Goal: Communication & Community: Share content

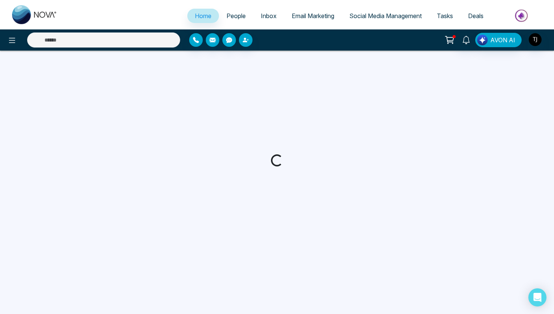
select select "*"
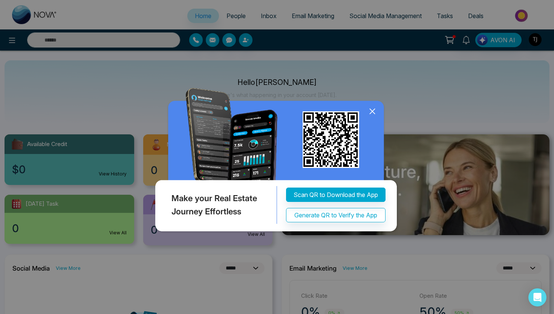
click at [367, 107] on img at bounding box center [276, 161] width 247 height 147
click at [371, 110] on icon at bounding box center [372, 111] width 5 height 5
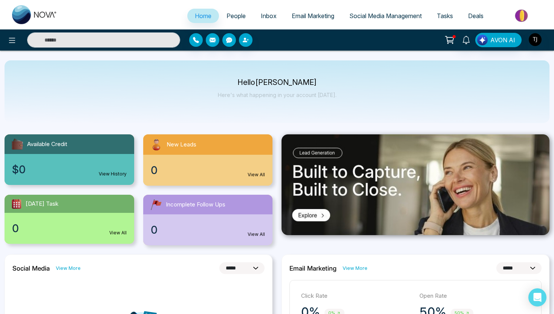
click at [313, 17] on span "Email Marketing" at bounding box center [313, 16] width 43 height 8
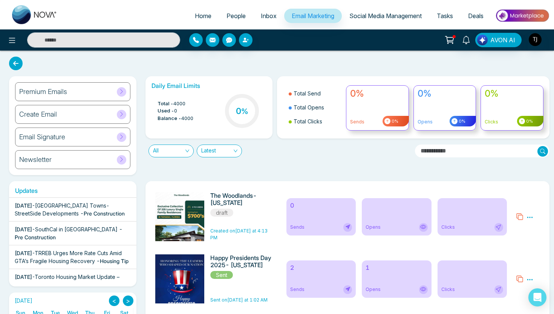
click at [78, 93] on div "Premium Emails" at bounding box center [72, 91] width 115 height 19
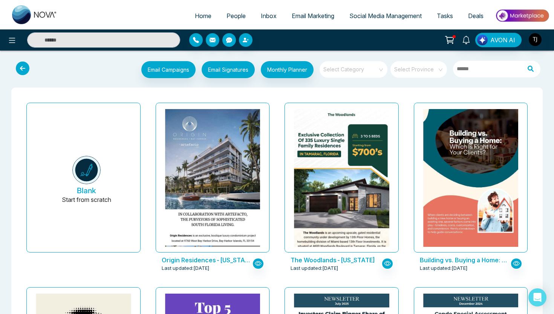
click at [347, 67] on input "search" at bounding box center [351, 66] width 54 height 11
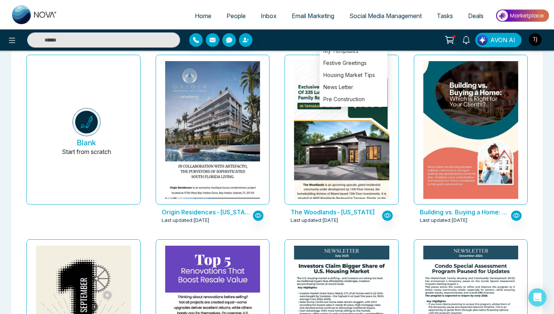
scroll to position [48, 0]
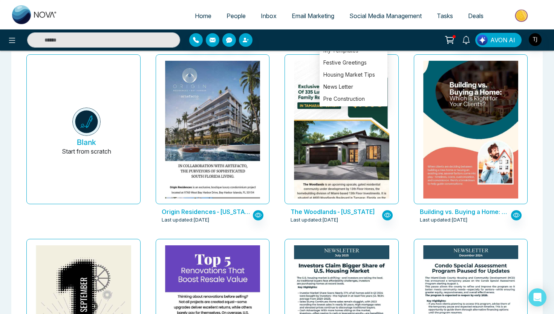
click at [273, 87] on div "Origin Residences-[US_STATE] Last updated: [DATE]" at bounding box center [212, 143] width 129 height 184
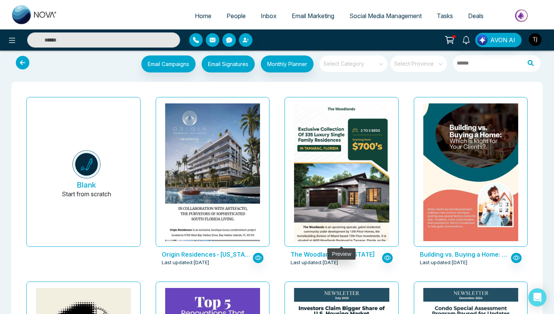
scroll to position [0, 0]
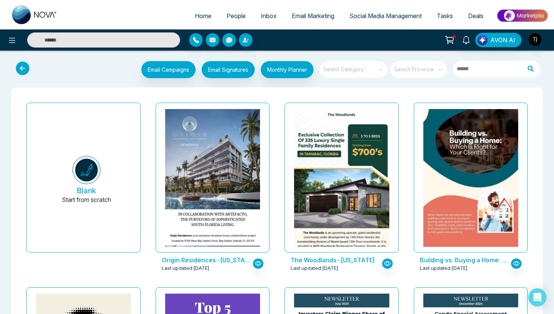
click at [337, 68] on input "search" at bounding box center [351, 66] width 54 height 11
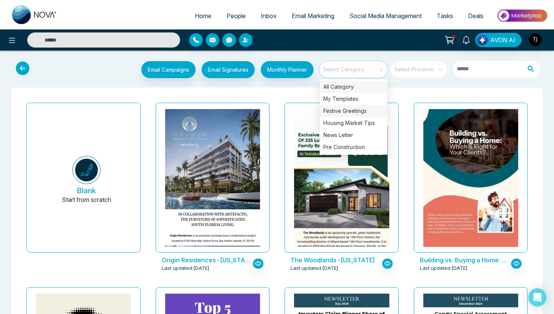
click at [348, 113] on div "Festive Greetings" at bounding box center [354, 111] width 68 height 12
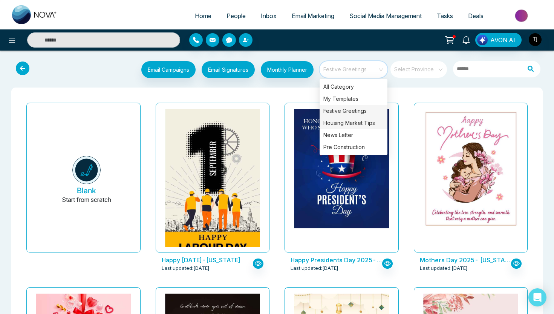
click at [339, 124] on div "Housing Market Tips" at bounding box center [354, 123] width 68 height 12
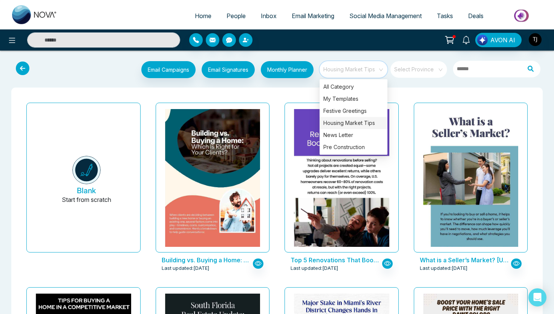
click at [276, 114] on div "Building vs. Buying a Home: Which Is Right for Your Clients?- Florida Last upda…" at bounding box center [212, 192] width 129 height 184
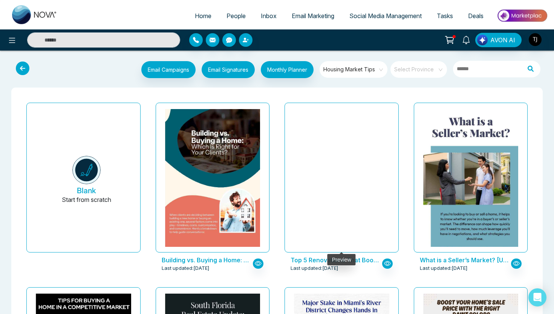
scroll to position [31, 0]
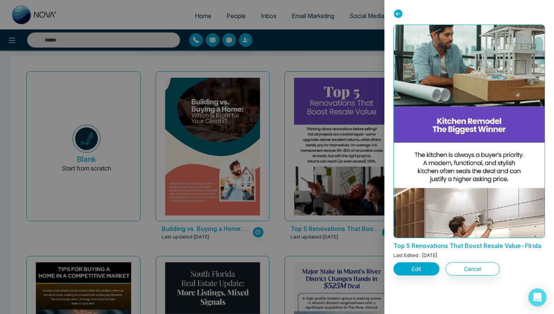
scroll to position [319, 0]
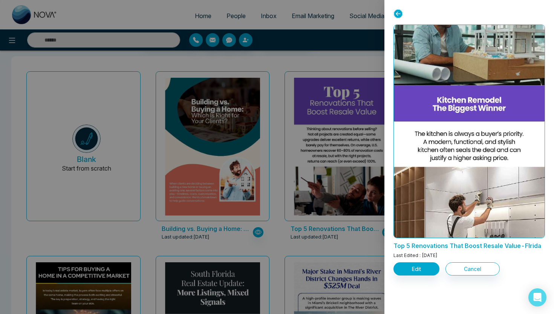
click at [293, 242] on div at bounding box center [277, 157] width 554 height 314
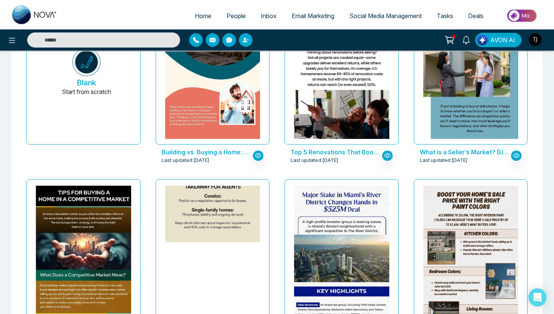
scroll to position [117, 0]
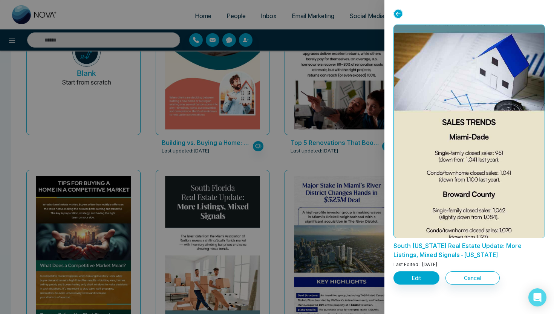
scroll to position [306, 0]
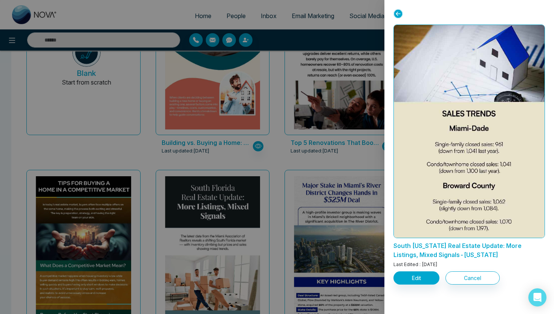
click at [319, 137] on div at bounding box center [277, 157] width 554 height 314
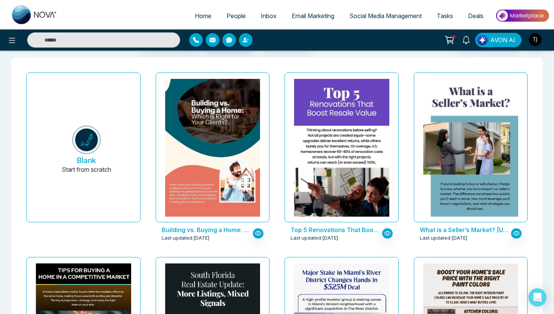
scroll to position [0, 0]
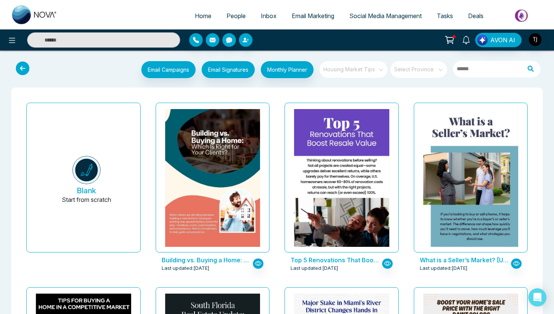
click at [366, 64] on span "Housing Market Tips" at bounding box center [354, 69] width 61 height 11
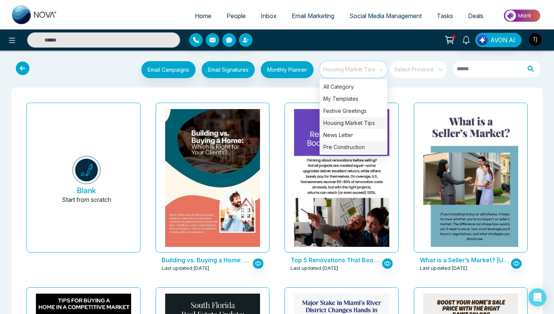
click at [352, 150] on div "Pre Construction" at bounding box center [354, 147] width 68 height 12
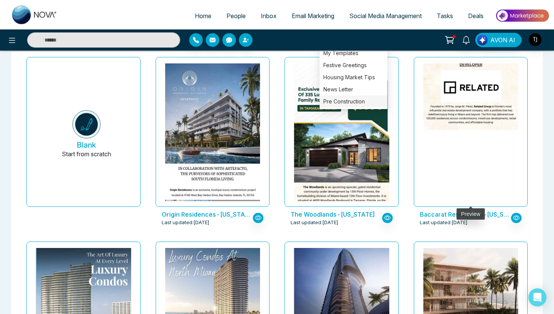
scroll to position [23, 0]
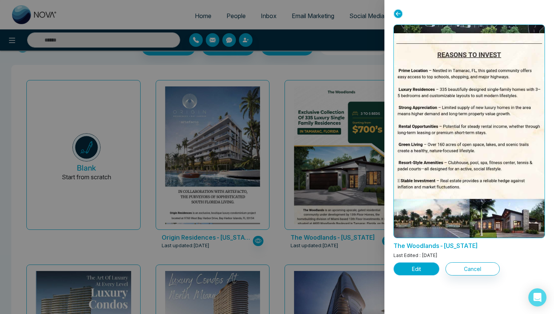
click at [414, 270] on button "Edit" at bounding box center [417, 268] width 46 height 13
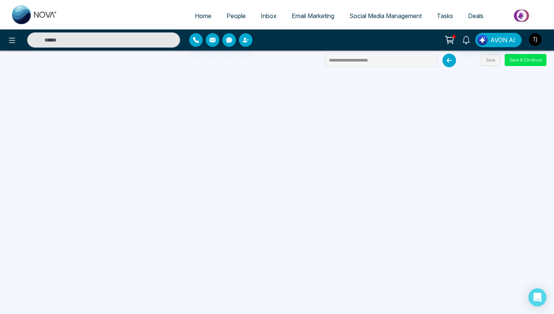
scroll to position [72, 0]
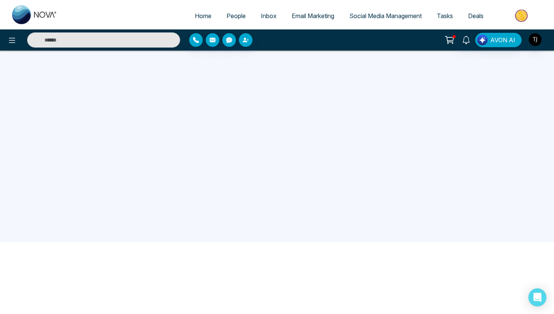
click at [324, 12] on span "Email Marketing" at bounding box center [313, 16] width 43 height 8
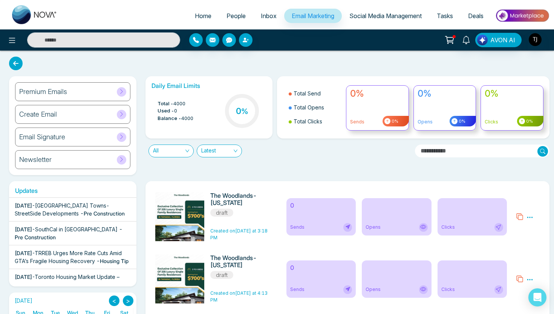
scroll to position [43, 0]
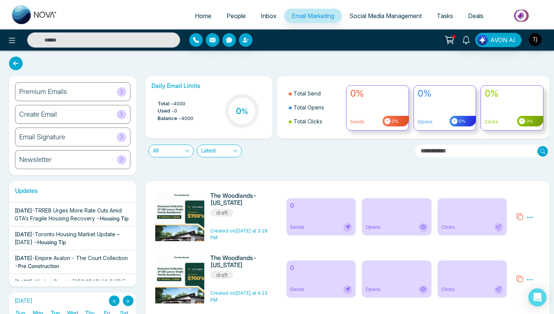
click at [96, 161] on div "Newsletter" at bounding box center [72, 159] width 115 height 19
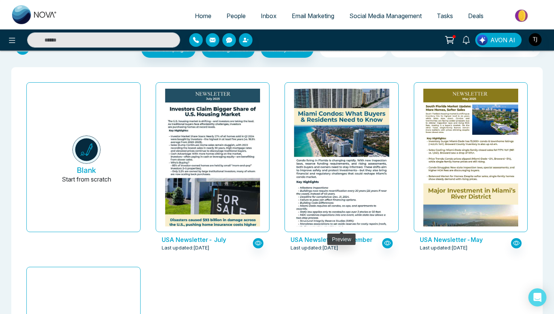
scroll to position [38, 0]
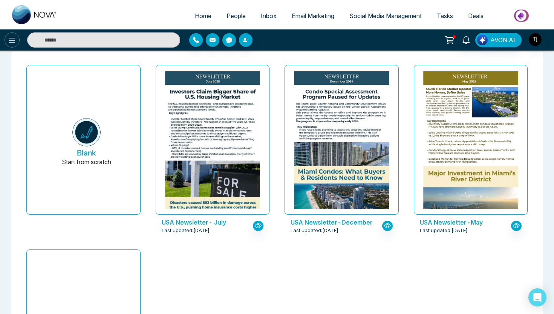
click at [14, 41] on icon at bounding box center [12, 40] width 9 height 9
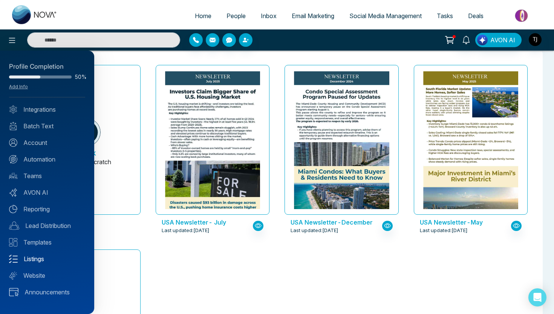
click at [30, 261] on link "Listings" at bounding box center [47, 258] width 76 height 9
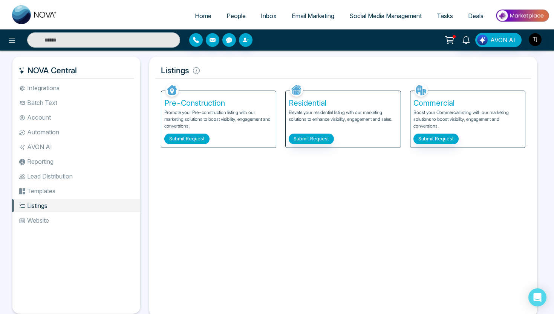
click at [199, 138] on button "Submit Request" at bounding box center [186, 138] width 45 height 11
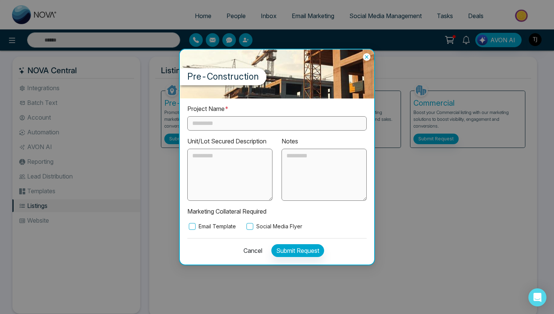
click at [215, 125] on input "text" at bounding box center [276, 123] width 179 height 14
click at [301, 166] on textarea at bounding box center [324, 175] width 85 height 52
click at [199, 228] on label "Email Template" at bounding box center [211, 226] width 49 height 8
click at [271, 225] on label "Social Media Flyer" at bounding box center [273, 226] width 57 height 8
click at [368, 57] on icon at bounding box center [367, 57] width 8 height 8
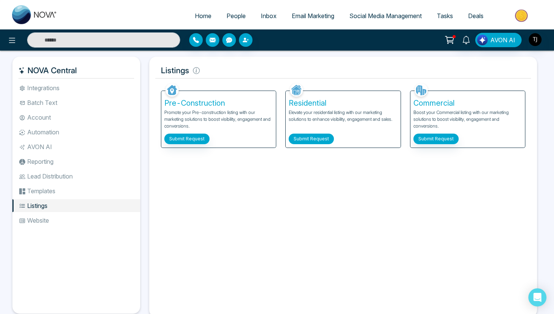
click at [322, 136] on button "Submit Request" at bounding box center [311, 138] width 45 height 11
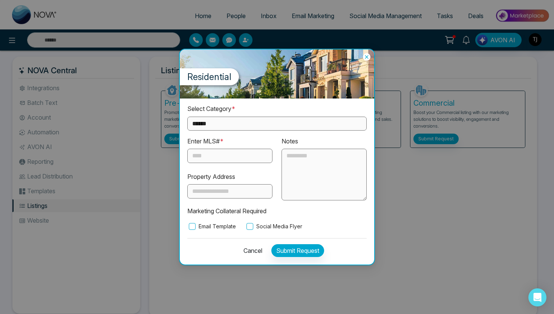
click at [224, 158] on input "text" at bounding box center [229, 156] width 85 height 14
click at [201, 226] on label "Email Template" at bounding box center [211, 226] width 49 height 8
click at [267, 225] on label "Social Media Flyer" at bounding box center [273, 226] width 57 height 8
click at [270, 126] on select "**********" at bounding box center [276, 124] width 179 height 14
click at [249, 123] on select "**********" at bounding box center [276, 124] width 179 height 14
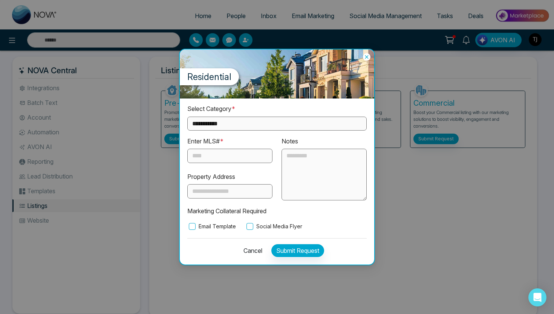
click at [239, 123] on select "**********" at bounding box center [276, 124] width 179 height 14
select select "**********"
click at [367, 58] on icon at bounding box center [366, 56] width 3 height 3
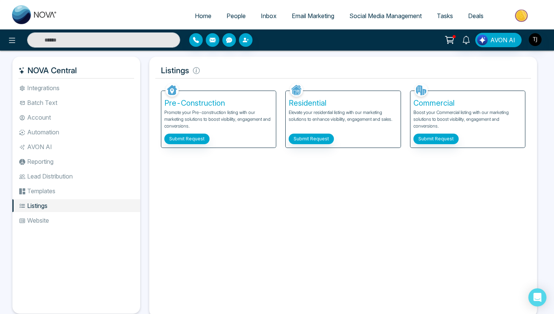
click at [379, 13] on span "Social Media Management" at bounding box center [386, 16] width 72 height 8
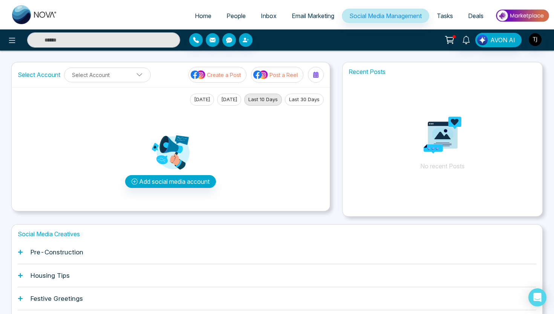
click at [233, 14] on span "People" at bounding box center [236, 16] width 19 height 8
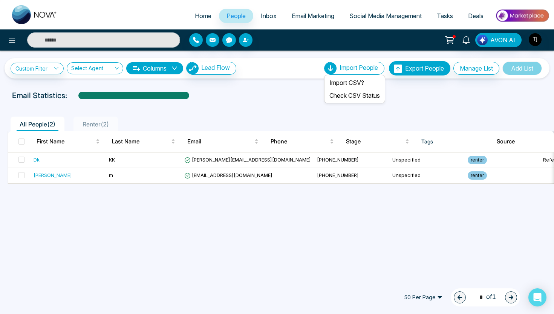
click at [348, 68] on span "Import People" at bounding box center [359, 68] width 38 height 8
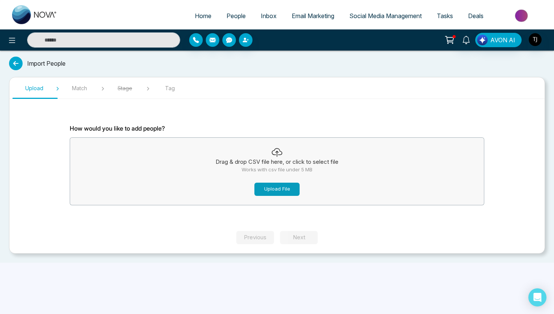
click at [266, 192] on button "Upload File" at bounding box center [277, 188] width 45 height 13
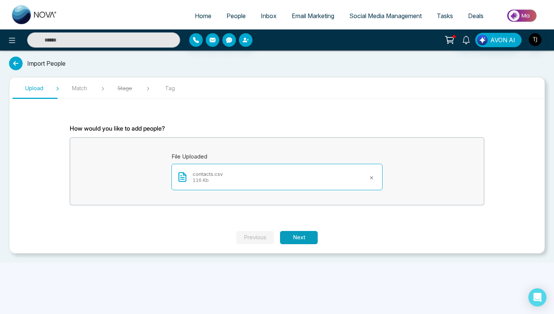
click at [294, 235] on button "Next" at bounding box center [299, 237] width 38 height 13
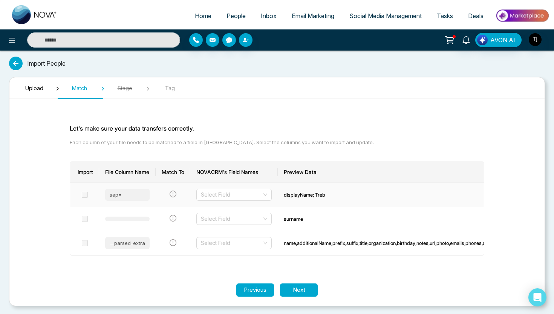
scroll to position [1, 0]
click at [238, 201] on td "Select Field" at bounding box center [233, 194] width 87 height 24
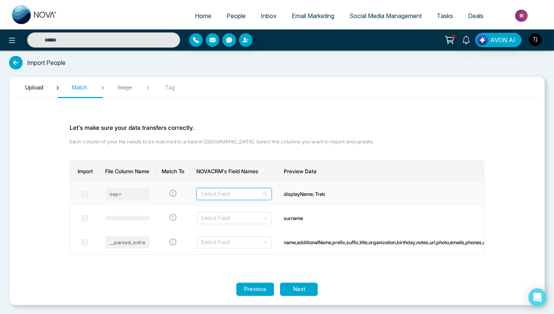
click at [240, 197] on input "search" at bounding box center [231, 193] width 61 height 11
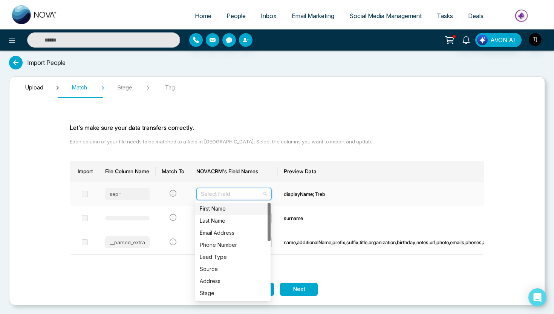
click at [222, 207] on div "First Name" at bounding box center [233, 208] width 66 height 8
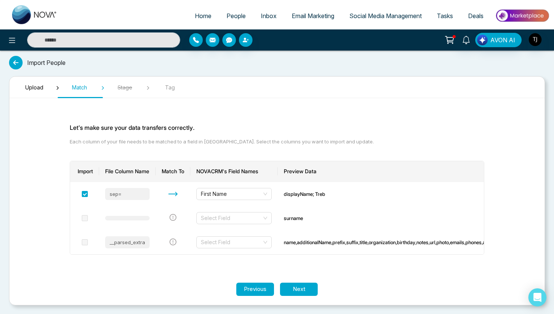
click at [227, 18] on span "People" at bounding box center [236, 16] width 19 height 8
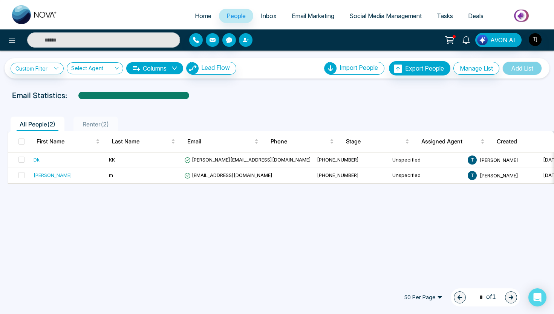
click at [245, 44] on button "button" at bounding box center [246, 40] width 14 height 14
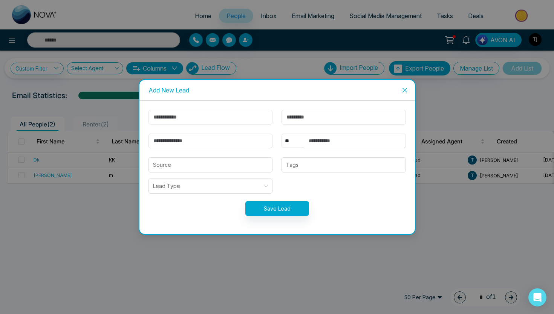
click at [235, 117] on input "text" at bounding box center [211, 117] width 124 height 15
click at [402, 90] on icon "close" at bounding box center [405, 90] width 6 height 6
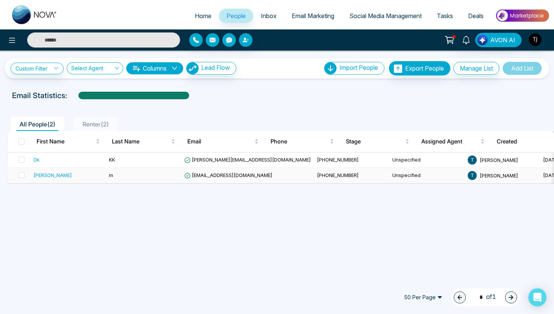
click at [38, 175] on div "sam" at bounding box center [53, 175] width 38 height 8
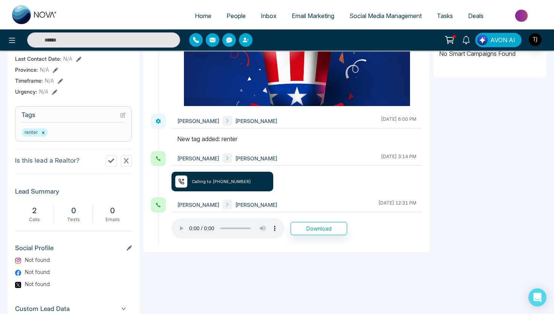
scroll to position [307, 0]
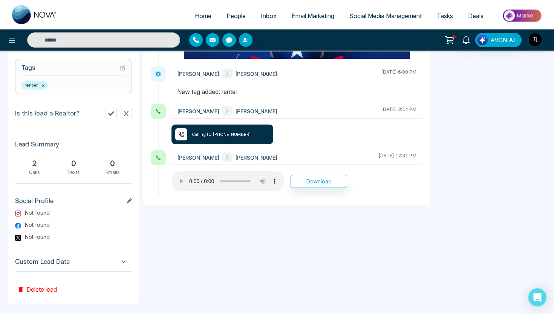
click at [72, 261] on span "Custom Lead Data" at bounding box center [73, 261] width 117 height 10
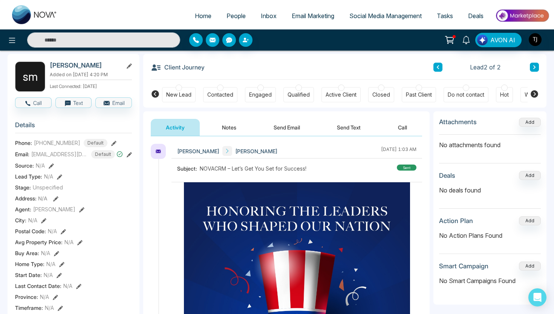
scroll to position [38, 0]
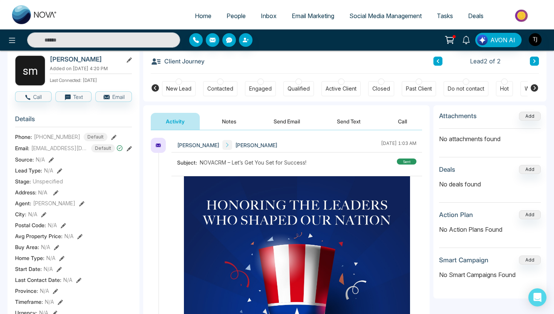
click at [237, 122] on button "Notes" at bounding box center [229, 121] width 44 height 17
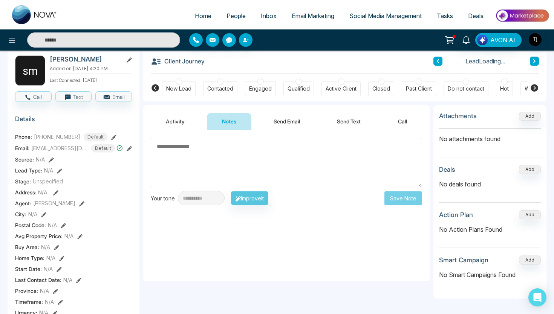
click at [289, 124] on button "Send Email" at bounding box center [287, 121] width 57 height 17
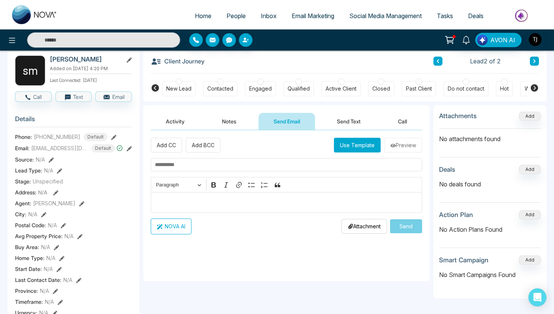
click at [348, 117] on button "Send Text" at bounding box center [349, 121] width 54 height 17
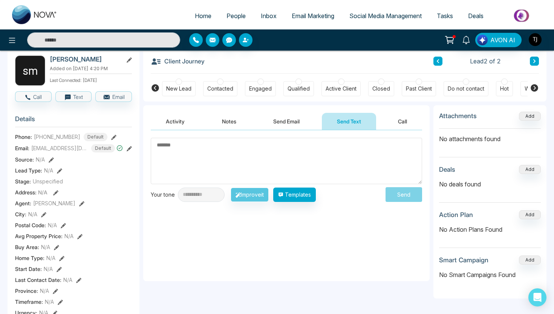
click at [397, 118] on button "Call" at bounding box center [402, 121] width 39 height 17
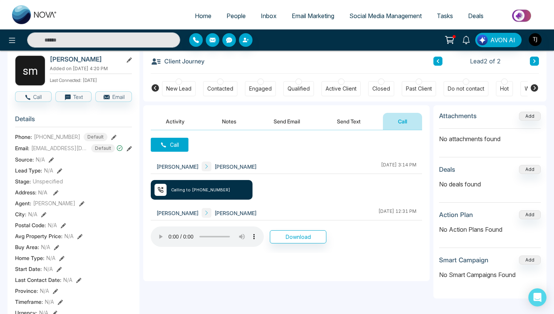
click at [281, 123] on button "Send Email" at bounding box center [287, 121] width 57 height 17
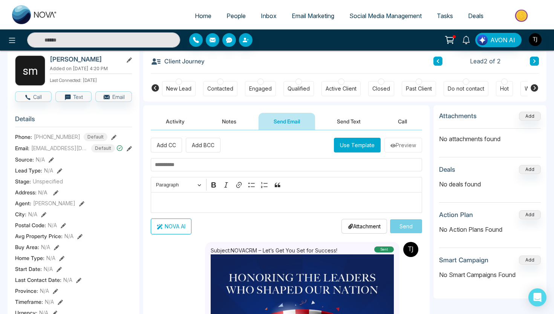
click at [189, 198] on div "Editor editing area: main" at bounding box center [286, 202] width 271 height 21
type textarea "**********"
click at [165, 230] on button "NOVA AI" at bounding box center [171, 226] width 41 height 16
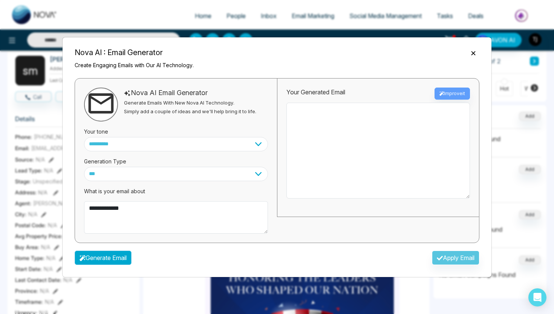
click at [81, 254] on button "Generate Email" at bounding box center [103, 257] width 57 height 14
type textarea "**********"
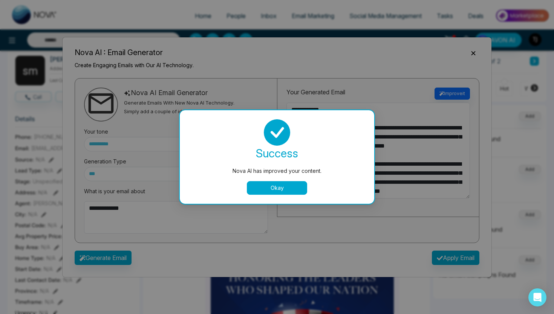
click at [268, 197] on div "success Nova AI has improved your content. Okay" at bounding box center [277, 157] width 195 height 94
click at [269, 196] on div "success Nova AI has improved your content. Okay" at bounding box center [277, 157] width 195 height 94
click at [273, 192] on button "Okay" at bounding box center [277, 188] width 60 height 14
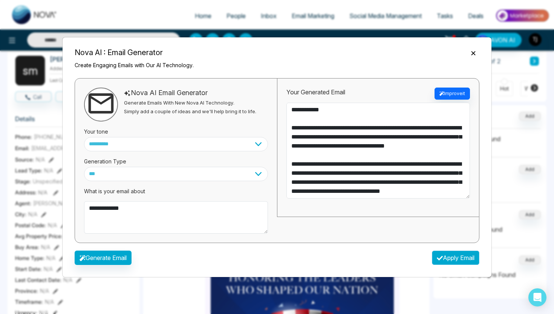
click at [442, 258] on button "Apply Email" at bounding box center [456, 257] width 48 height 14
type textarea "**********"
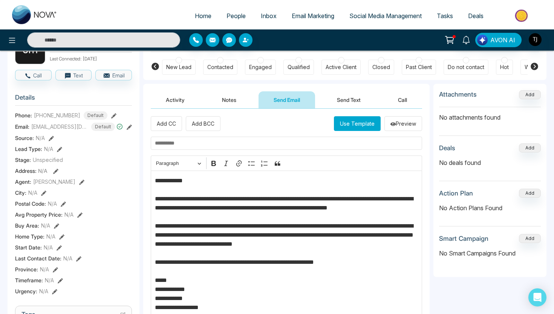
scroll to position [45, 0]
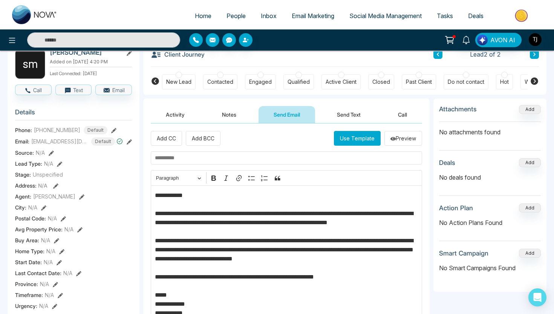
click at [331, 112] on button "Send Text" at bounding box center [349, 114] width 54 height 17
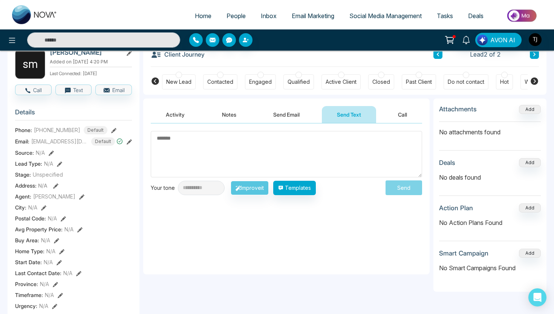
click at [192, 155] on textarea at bounding box center [286, 154] width 271 height 46
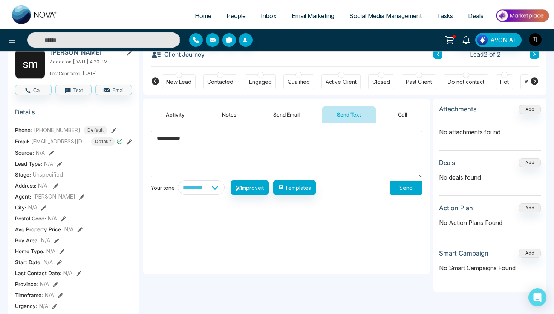
type textarea "**********"
click at [217, 189] on select "**********" at bounding box center [201, 187] width 47 height 14
select select "**********"
click at [267, 186] on button "Improve it" at bounding box center [250, 187] width 38 height 14
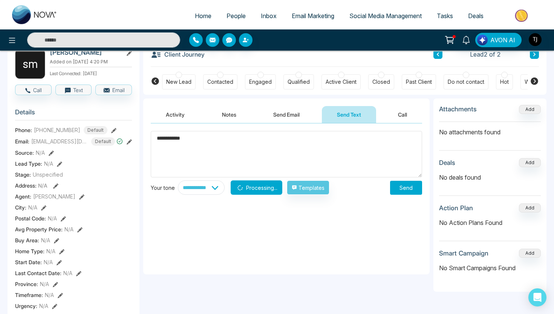
type textarea "**********"
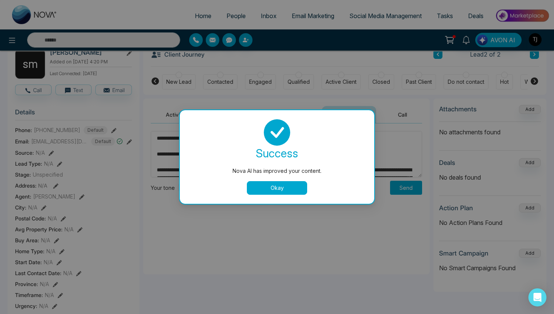
click at [257, 188] on button "Okay" at bounding box center [277, 188] width 60 height 14
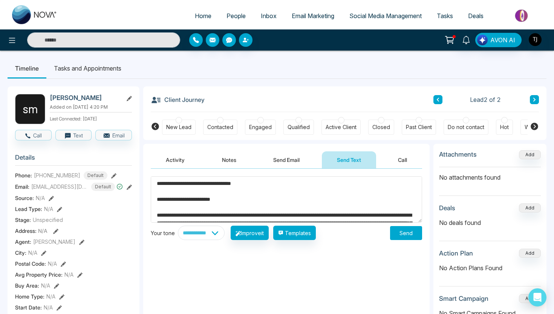
click at [96, 67] on li "Tasks and Appointments" at bounding box center [87, 68] width 83 height 20
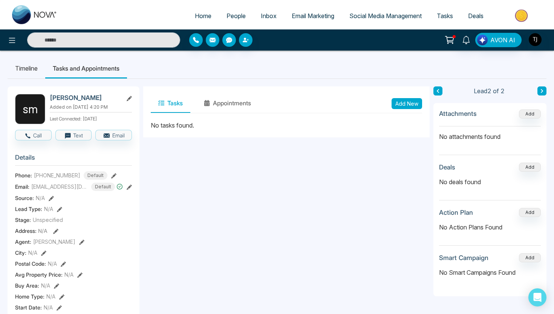
click at [235, 17] on span "People" at bounding box center [236, 16] width 19 height 8
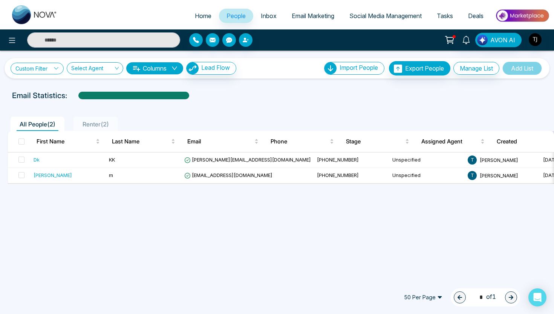
click at [50, 66] on link "Custom Filter" at bounding box center [37, 69] width 53 height 12
click at [50, 87] on input "search" at bounding box center [52, 85] width 61 height 11
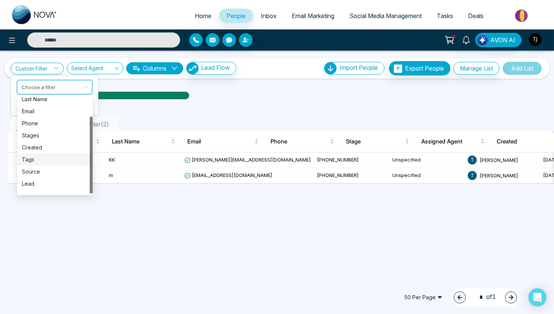
scroll to position [24, 0]
click at [40, 154] on div "Tags" at bounding box center [55, 151] width 66 height 8
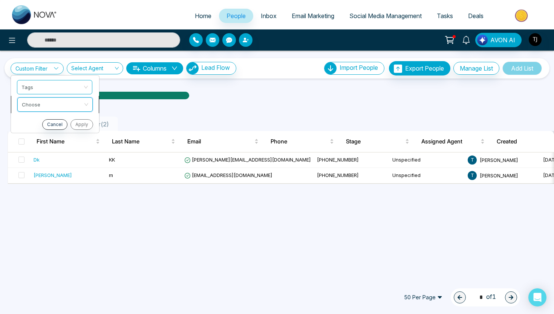
click at [59, 103] on input "search" at bounding box center [52, 103] width 61 height 11
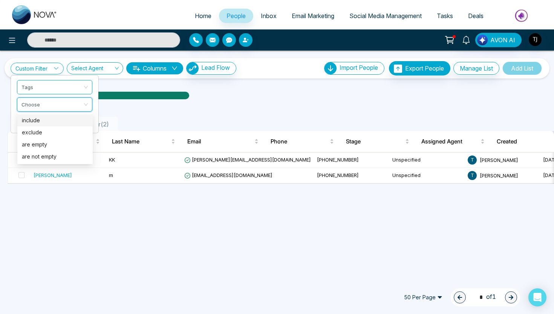
click at [57, 123] on div "include" at bounding box center [55, 120] width 66 height 8
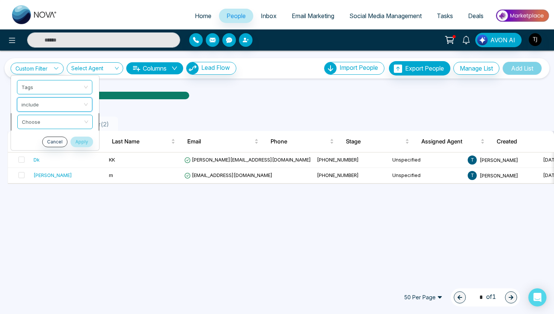
click at [74, 123] on input "search" at bounding box center [52, 120] width 61 height 11
click at [65, 136] on div "renter" at bounding box center [55, 137] width 66 height 8
click at [79, 142] on button "Apply" at bounding box center [81, 141] width 23 height 11
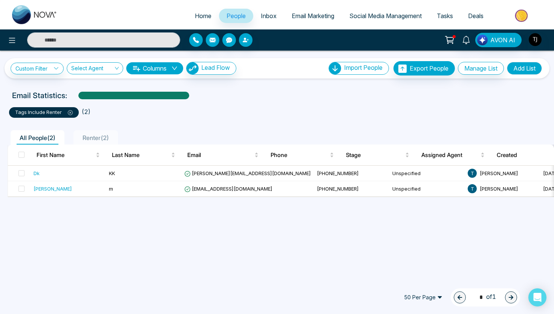
click at [528, 67] on button "Add List" at bounding box center [524, 68] width 35 height 13
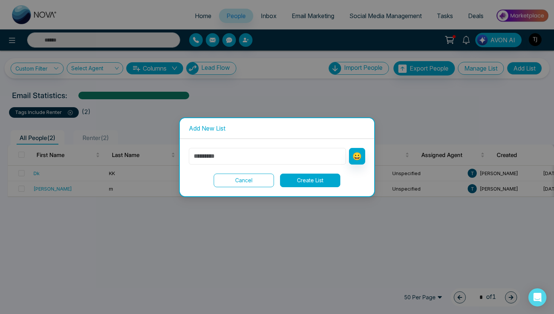
click at [230, 163] on input "text" at bounding box center [267, 156] width 157 height 17
type input "**********"
click at [308, 181] on button "Create List" at bounding box center [310, 180] width 60 height 14
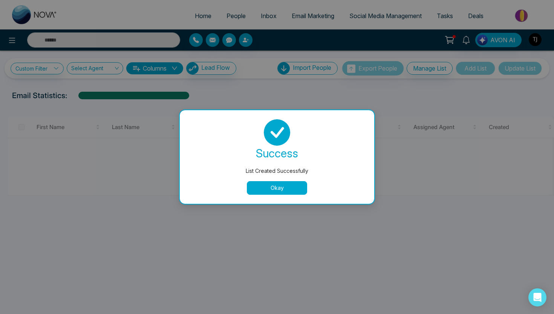
click at [267, 194] on button "Okay" at bounding box center [277, 188] width 60 height 14
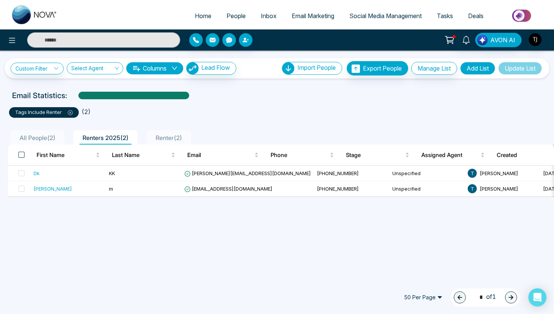
click at [21, 153] on span at bounding box center [21, 155] width 6 height 6
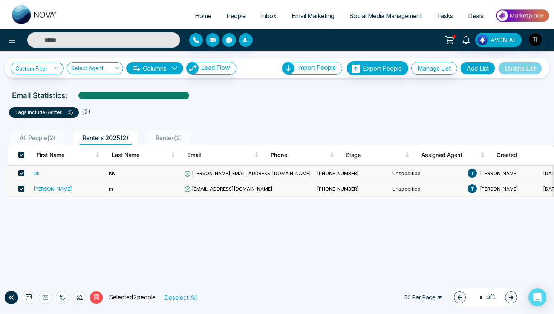
click at [357, 16] on span "Social Media Management" at bounding box center [386, 16] width 72 height 8
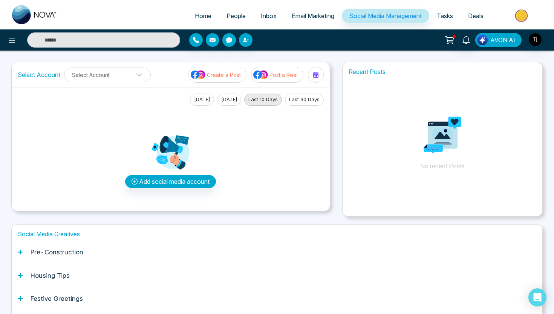
click at [496, 38] on span "AVON AI" at bounding box center [503, 39] width 25 height 9
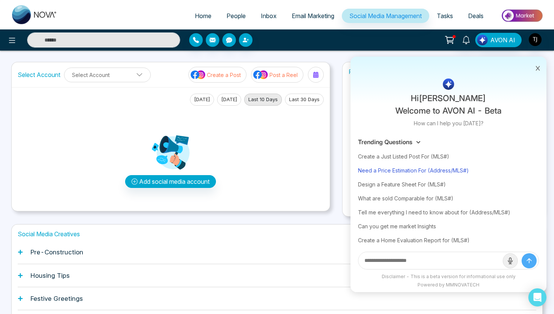
click at [397, 171] on div "Need a Price Estimation For (Address/MLS#)" at bounding box center [448, 170] width 181 height 14
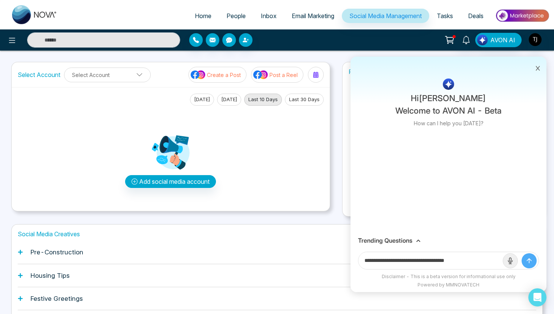
drag, startPoint x: 434, startPoint y: 258, endPoint x: 511, endPoint y: 260, distance: 76.6
click at [508, 261] on form "**********" at bounding box center [448, 260] width 181 height 18
paste input "**********"
type input "**********"
click at [522, 253] on button "submit" at bounding box center [529, 260] width 15 height 15
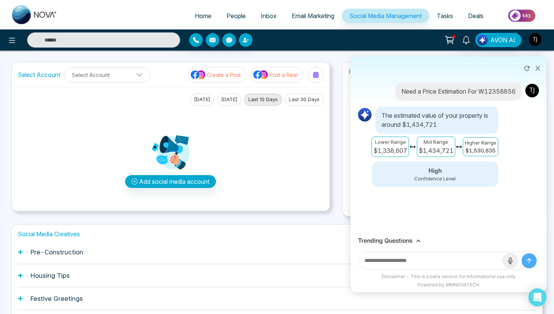
click at [402, 240] on h3 "Trending Questions" at bounding box center [385, 240] width 54 height 7
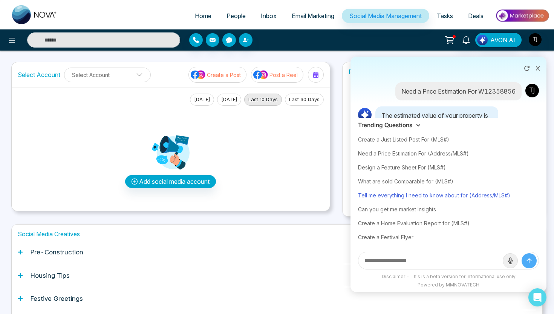
click at [409, 200] on div "Tell me everything I need to know about for (Address/MLS#)" at bounding box center [448, 195] width 181 height 14
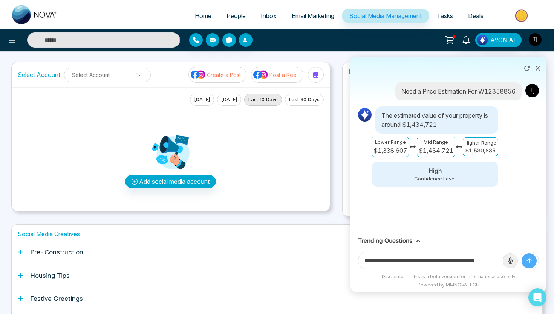
drag, startPoint x: 475, startPoint y: 259, endPoint x: 511, endPoint y: 257, distance: 36.6
click at [511, 257] on form "**********" at bounding box center [448, 260] width 181 height 18
paste input "text"
type input "**********"
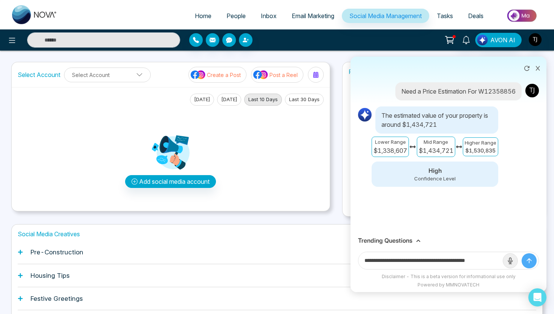
click at [522, 253] on button "submit" at bounding box center [529, 260] width 15 height 15
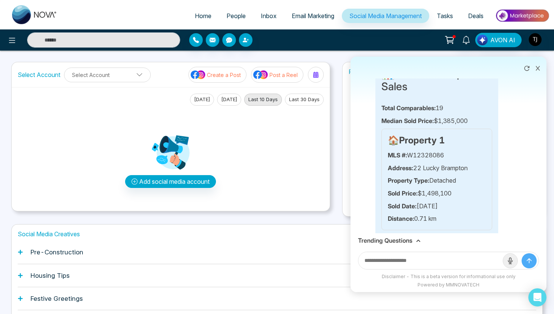
scroll to position [515, 0]
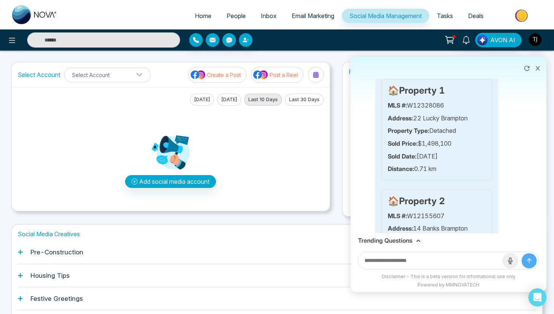
click at [399, 241] on h3 "Trending Questions" at bounding box center [385, 240] width 54 height 7
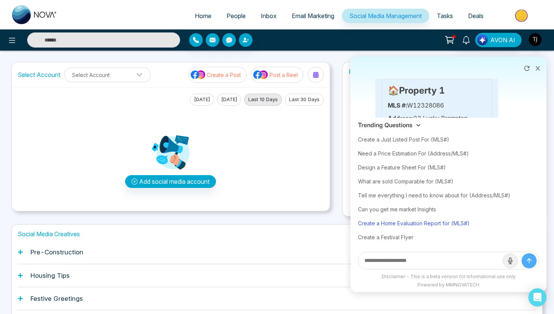
click at [399, 225] on div "Create a Home Evaluation Report for (MLS#)" at bounding box center [448, 223] width 181 height 14
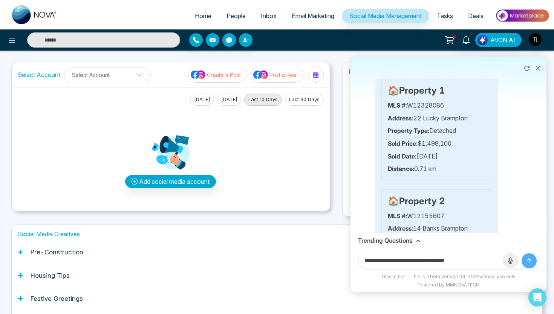
drag, startPoint x: 459, startPoint y: 257, endPoint x: 509, endPoint y: 255, distance: 50.5
click at [507, 256] on form "**********" at bounding box center [448, 260] width 181 height 18
paste input "**********"
type input "**********"
click at [522, 253] on button "submit" at bounding box center [529, 260] width 15 height 15
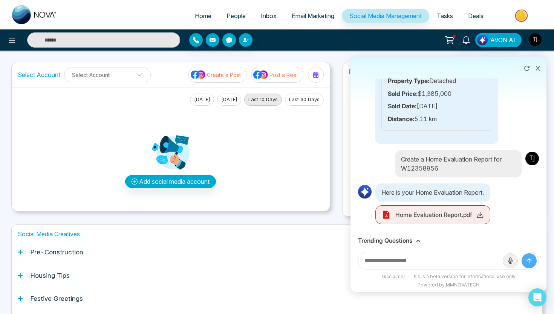
scroll to position [2594, 0]
click at [482, 217] on icon at bounding box center [481, 214] width 8 height 8
click at [537, 64] on button at bounding box center [538, 67] width 10 height 14
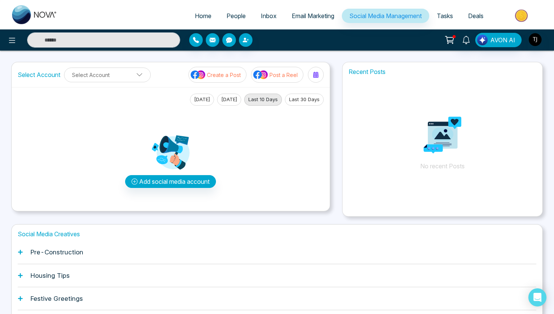
scroll to position [56, 0]
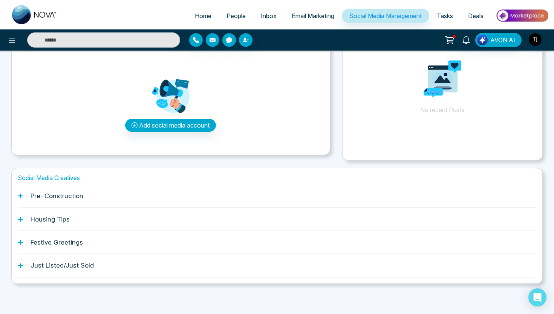
click at [162, 201] on div "Pre-Construction" at bounding box center [277, 195] width 519 height 23
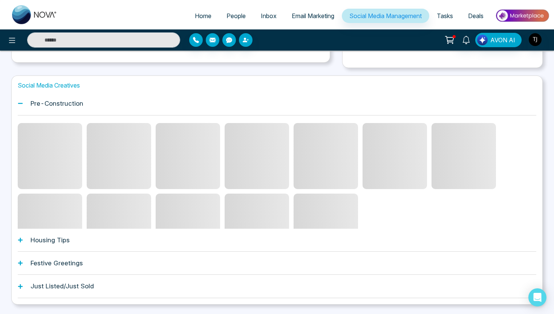
scroll to position [169, 0]
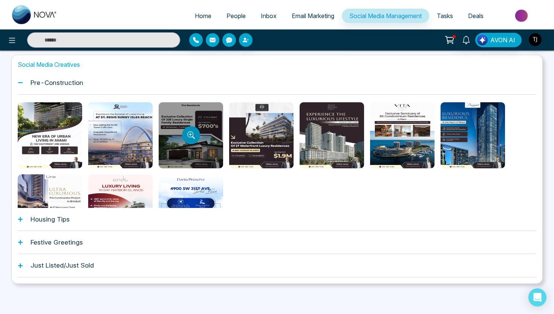
click at [192, 134] on icon "Preview template" at bounding box center [190, 134] width 3 height 3
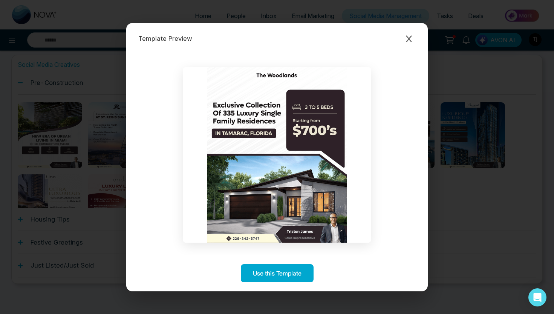
click at [81, 118] on div "Template Preview Use this Template" at bounding box center [277, 157] width 554 height 314
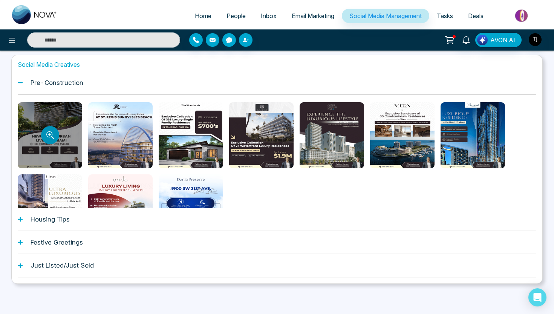
click at [48, 130] on button "Preview template" at bounding box center [50, 135] width 18 height 18
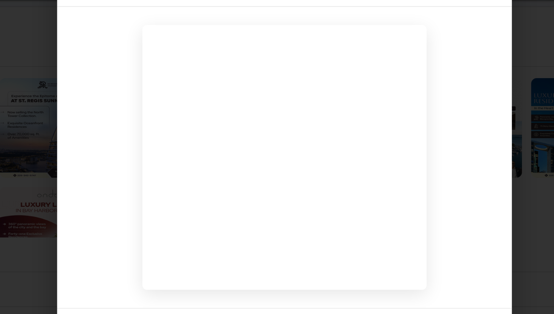
click at [431, 142] on div "Template Preview Use this Template" at bounding box center [277, 157] width 554 height 314
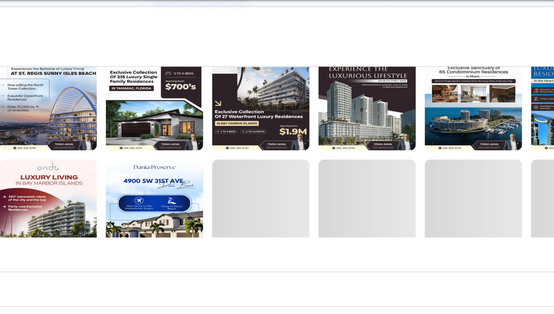
scroll to position [25, 0]
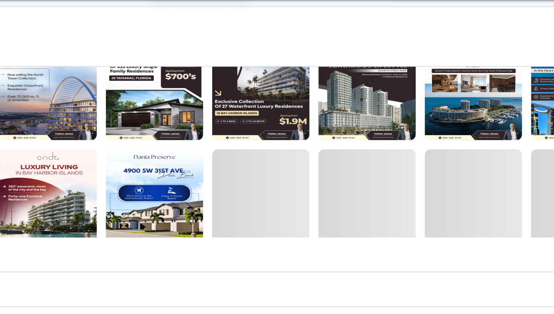
click at [227, 219] on div "Housing Tips" at bounding box center [277, 219] width 519 height 23
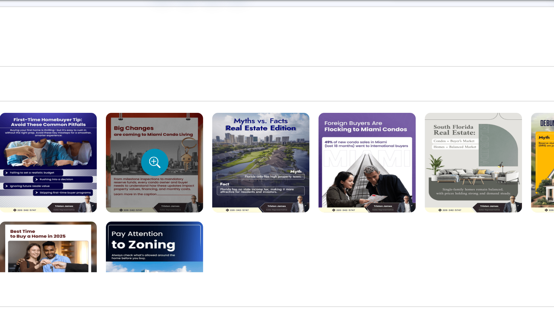
click at [197, 160] on button "Preview template" at bounding box center [191, 158] width 18 height 18
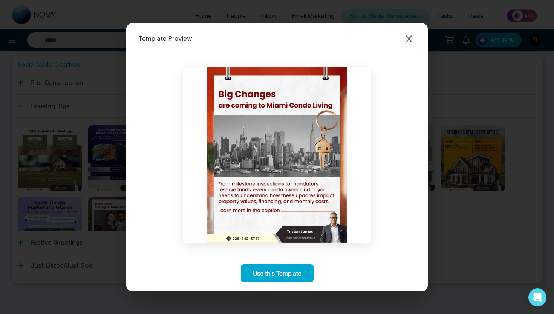
click at [72, 106] on div "Template Preview Use this Template" at bounding box center [277, 157] width 554 height 314
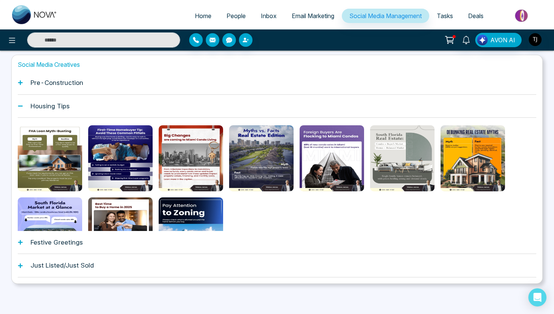
click at [143, 245] on div "Festive Greetings" at bounding box center [277, 242] width 519 height 23
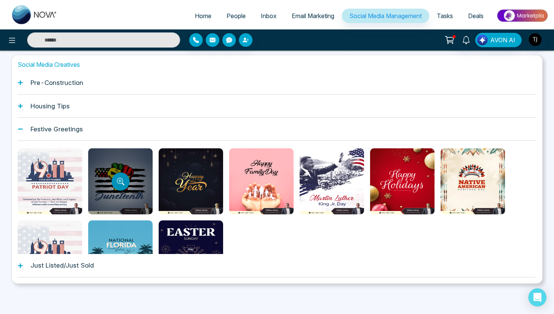
click at [119, 181] on icon "Preview template" at bounding box center [121, 182] width 8 height 8
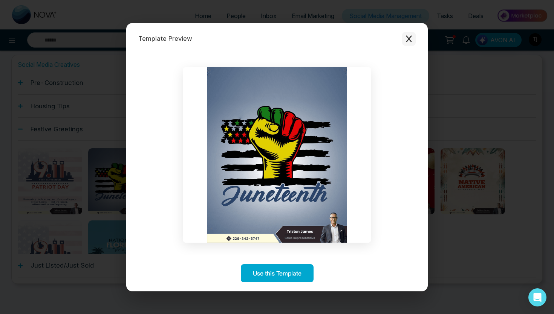
click at [411, 43] on button "Close modal" at bounding box center [409, 39] width 14 height 14
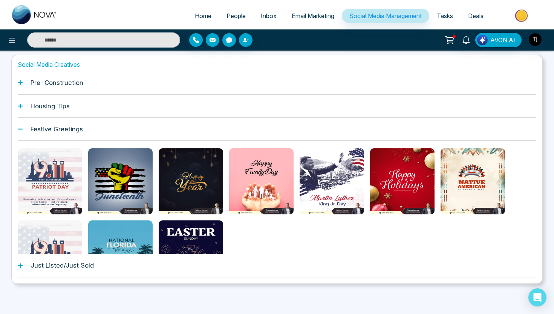
click at [195, 14] on span "Home" at bounding box center [203, 16] width 17 height 8
select select "*"
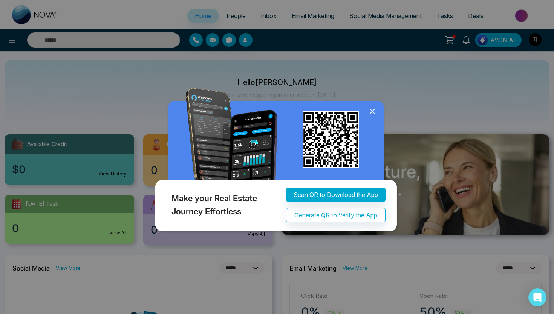
click at [369, 112] on icon at bounding box center [372, 111] width 11 height 11
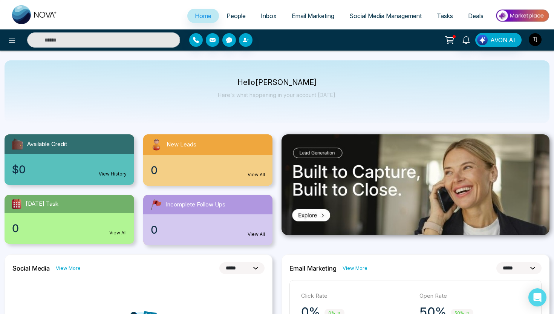
click at [539, 35] on img "button" at bounding box center [535, 39] width 13 height 13
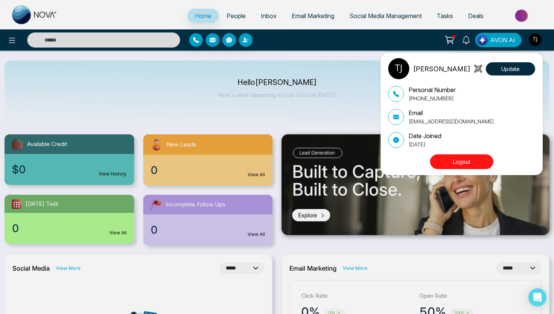
click at [471, 159] on button "Logout" at bounding box center [461, 161] width 63 height 15
